Goal: Check status

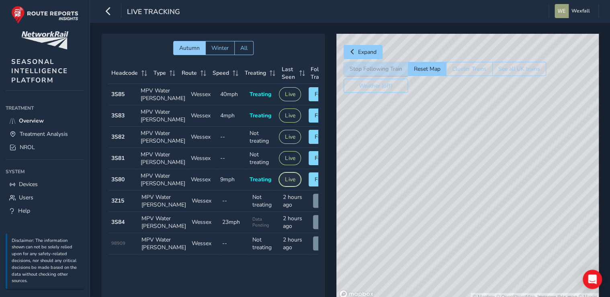
click at [284, 186] on button "Live" at bounding box center [290, 179] width 22 height 14
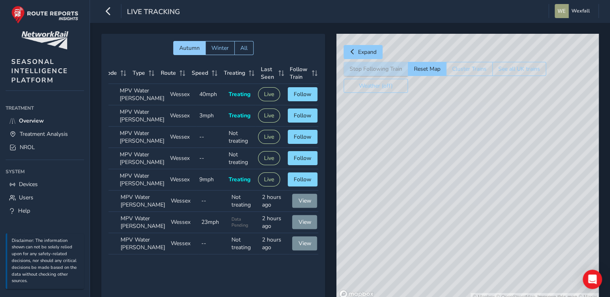
scroll to position [0, 26]
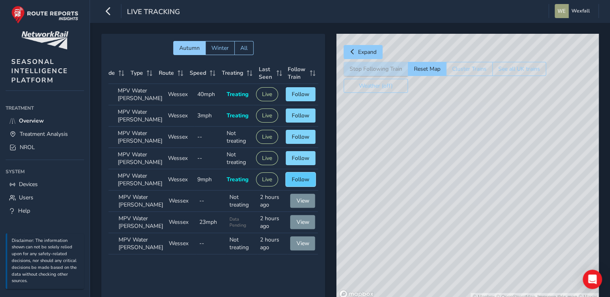
click at [301, 183] on span "Follow" at bounding box center [301, 180] width 18 height 8
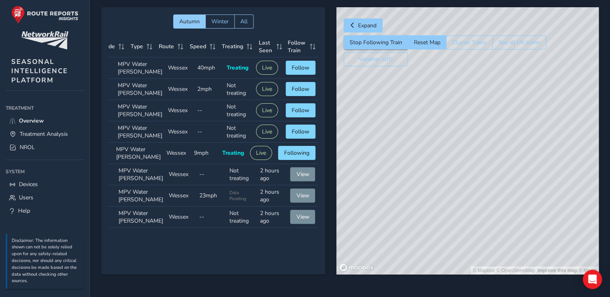
scroll to position [0, 0]
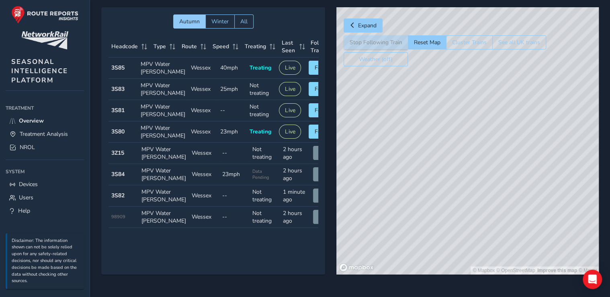
drag, startPoint x: 490, startPoint y: 177, endPoint x: 622, endPoint y: 29, distance: 198.3
click at [609, 29] on html "Live Tracking Wexfall Colour Scheme: Dark Dim Light Logout Autumn Winter All He…" at bounding box center [305, 121] width 610 height 297
drag, startPoint x: 413, startPoint y: 169, endPoint x: 466, endPoint y: 108, distance: 80.8
click at [466, 108] on div "© Mapbox © OpenStreetMap Improve this map © Maxar" at bounding box center [467, 140] width 262 height 267
click at [461, 118] on div "© Mapbox © OpenStreetMap Improve this map © Maxar" at bounding box center [467, 140] width 262 height 267
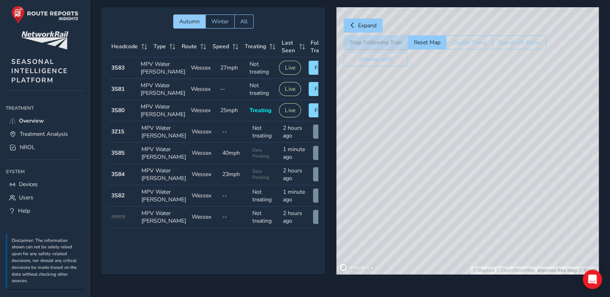
click at [461, 118] on div "© Mapbox © OpenStreetMap Improve this map © Maxar" at bounding box center [467, 140] width 262 height 267
drag, startPoint x: 471, startPoint y: 128, endPoint x: 356, endPoint y: 119, distance: 114.8
click at [356, 119] on div "© Mapbox © OpenStreetMap Improve this map © Maxar" at bounding box center [467, 140] width 262 height 267
drag, startPoint x: 501, startPoint y: 161, endPoint x: 320, endPoint y: 130, distance: 183.7
click at [320, 130] on div "Autumn Winter All Headcode Type Route Speed Treating Last Seen Follow Train Hea…" at bounding box center [349, 146] width 497 height 278
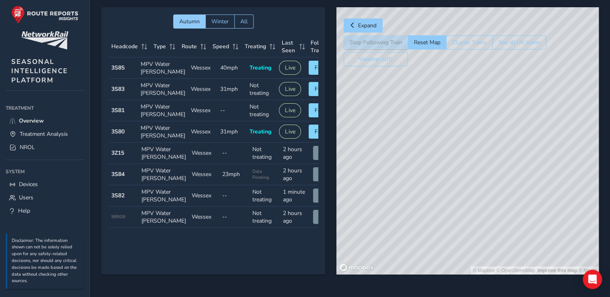
drag, startPoint x: 513, startPoint y: 165, endPoint x: 443, endPoint y: 224, distance: 91.3
click at [443, 230] on div "© Mapbox © OpenStreetMap Improve this map © Maxar" at bounding box center [467, 140] width 262 height 267
drag, startPoint x: 532, startPoint y: 114, endPoint x: 329, endPoint y: 158, distance: 208.5
click at [329, 158] on div "Autumn Winter All Headcode Type Route Speed Treating Last Seen Follow Train Hea…" at bounding box center [349, 146] width 497 height 278
drag, startPoint x: 560, startPoint y: 159, endPoint x: 511, endPoint y: 126, distance: 59.6
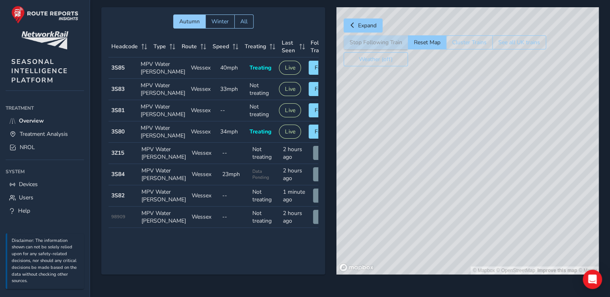
click at [511, 126] on div "© Mapbox © OpenStreetMap Improve this map © Maxar" at bounding box center [467, 140] width 262 height 267
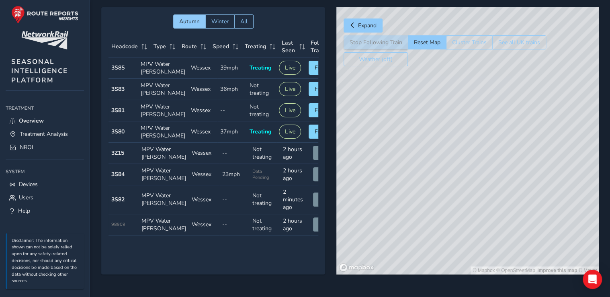
drag, startPoint x: 390, startPoint y: 128, endPoint x: 469, endPoint y: 166, distance: 87.1
click at [469, 166] on div "© Mapbox © OpenStreetMap Improve this map © Maxar" at bounding box center [467, 140] width 262 height 267
drag, startPoint x: 394, startPoint y: 159, endPoint x: 484, endPoint y: 171, distance: 90.8
click at [484, 171] on div "© Mapbox © OpenStreetMap Improve this map © Maxar" at bounding box center [467, 140] width 262 height 267
drag, startPoint x: 429, startPoint y: 167, endPoint x: 477, endPoint y: 209, distance: 64.0
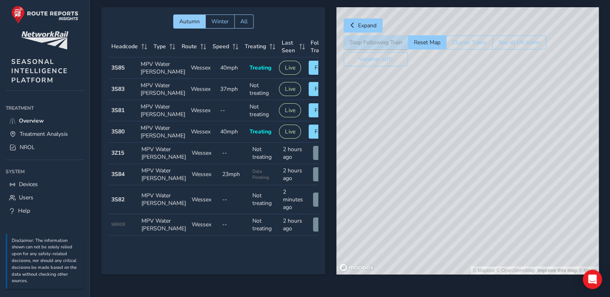
click at [477, 209] on div "© Mapbox © OpenStreetMap Improve this map © Maxar" at bounding box center [467, 140] width 262 height 267
drag, startPoint x: 557, startPoint y: 224, endPoint x: 494, endPoint y: 191, distance: 71.3
click at [494, 191] on div "© Mapbox © OpenStreetMap Improve this map © Maxar" at bounding box center [467, 140] width 262 height 267
drag, startPoint x: 537, startPoint y: 215, endPoint x: 505, endPoint y: 214, distance: 31.8
click at [505, 214] on div "© Mapbox © OpenStreetMap Improve this map © Maxar" at bounding box center [467, 140] width 262 height 267
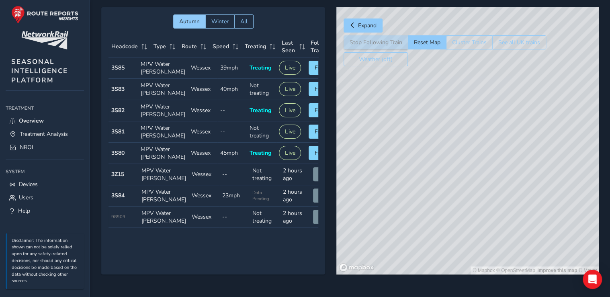
drag, startPoint x: 543, startPoint y: 121, endPoint x: 458, endPoint y: 275, distance: 176.0
click at [458, 275] on div "Autumn Winter All Headcode Type Route Speed Treating Last Seen Follow Train Hea…" at bounding box center [349, 146] width 497 height 278
drag, startPoint x: 490, startPoint y: 100, endPoint x: 444, endPoint y: 173, distance: 85.7
click at [444, 173] on div "© Mapbox © OpenStreetMap Improve this map © Maxar" at bounding box center [467, 140] width 262 height 267
drag, startPoint x: 459, startPoint y: 185, endPoint x: 453, endPoint y: 195, distance: 12.3
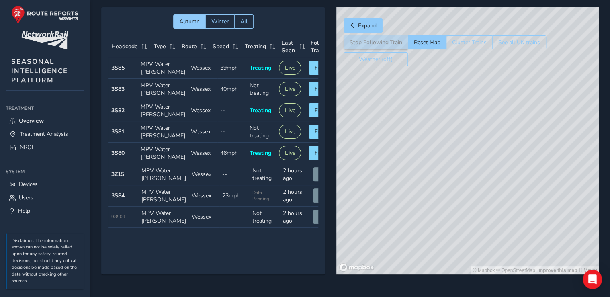
click at [453, 195] on div "© Mapbox © OpenStreetMap Improve this map © Maxar" at bounding box center [467, 140] width 262 height 267
click at [426, 46] on button "Reset Map" at bounding box center [427, 42] width 38 height 14
click at [282, 160] on button "Live" at bounding box center [290, 153] width 22 height 14
click at [310, 160] on button "Follow" at bounding box center [323, 153] width 30 height 14
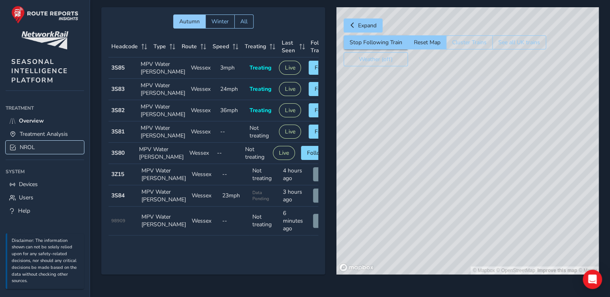
click at [31, 145] on span "NROL" at bounding box center [27, 147] width 15 height 8
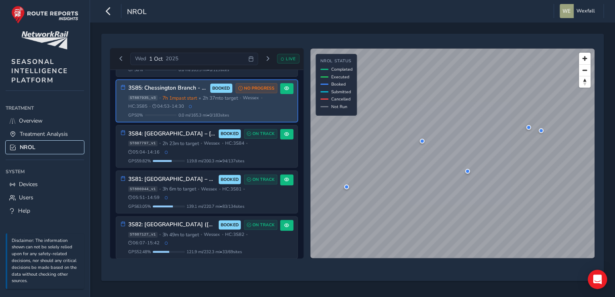
scroll to position [129, 0]
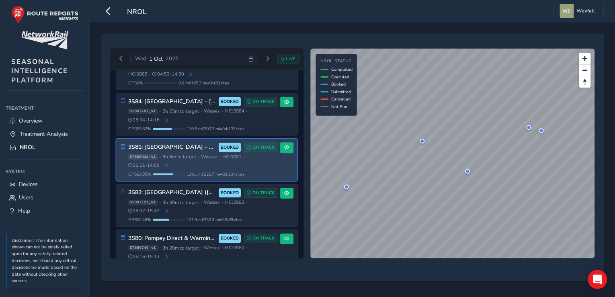
click at [248, 164] on div "ST886944_v1 • 3h 6m to target • [GEOGRAPHIC_DATA] • HC: 3S81 • 05:51 - 14:59" at bounding box center [202, 160] width 149 height 15
click at [285, 146] on span at bounding box center [286, 147] width 5 height 5
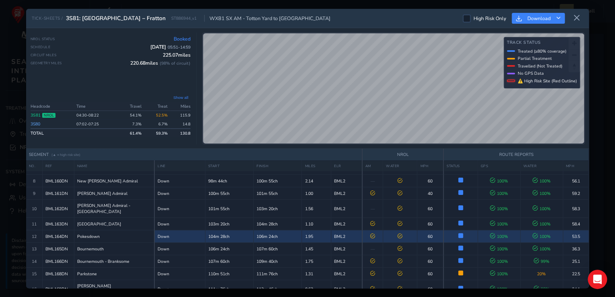
scroll to position [129, 0]
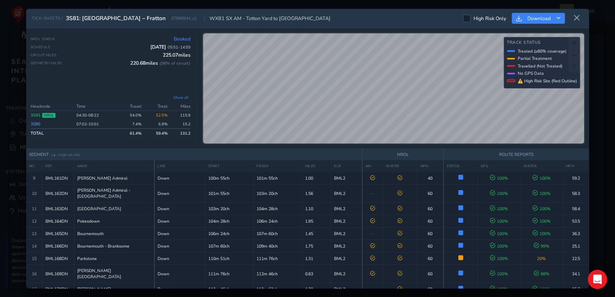
click at [598, 14] on div "TICK-SHEETS / 3S81: [GEOGRAPHIC_DATA] – Fratton ST886944_v1 WX81 SX AM - [GEOGR…" at bounding box center [307, 148] width 615 height 297
